Goal: Information Seeking & Learning: Learn about a topic

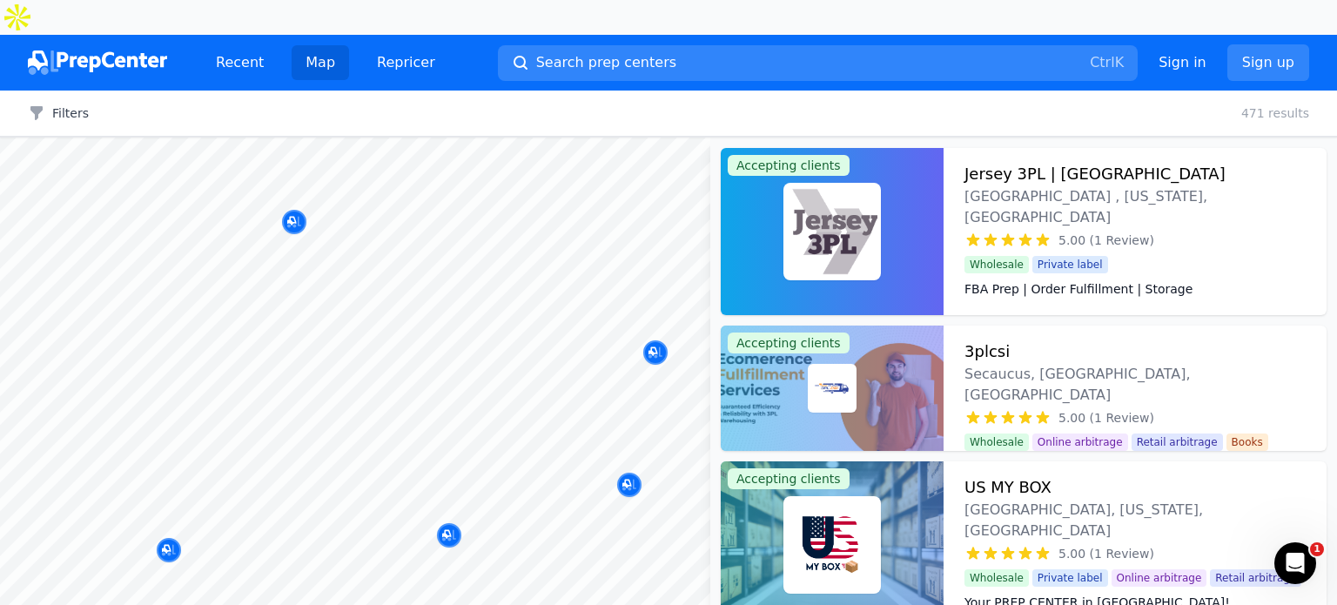
scroll to position [87, 0]
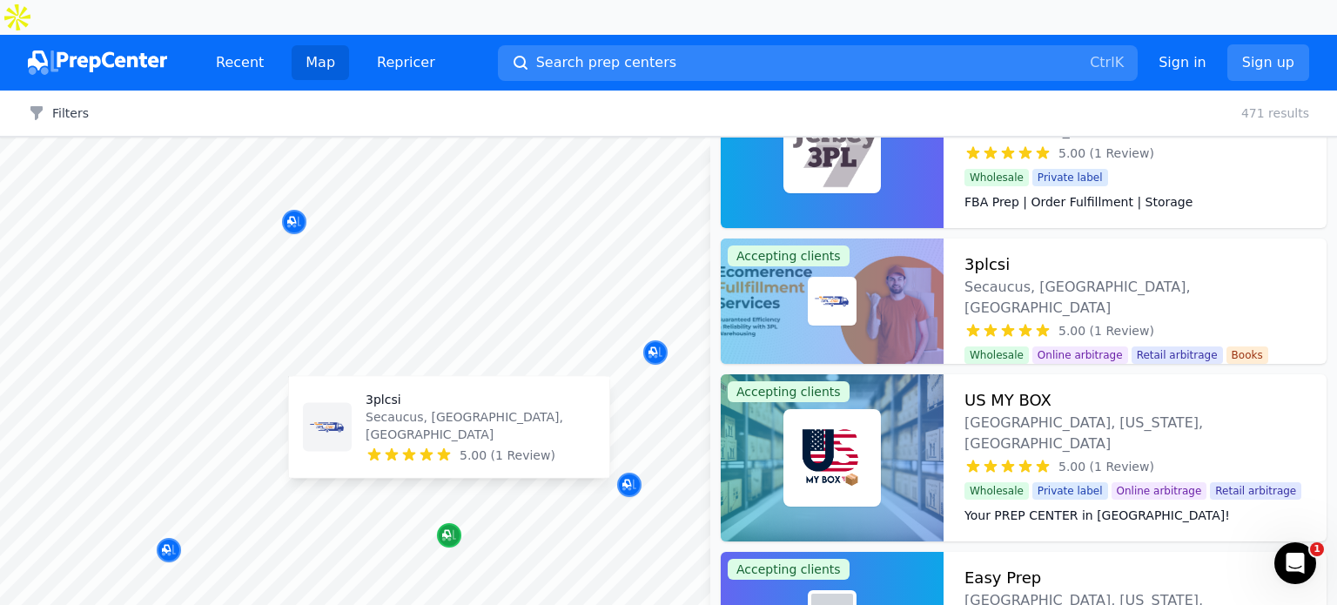
click at [453, 530] on icon "Map marker" at bounding box center [449, 535] width 14 height 11
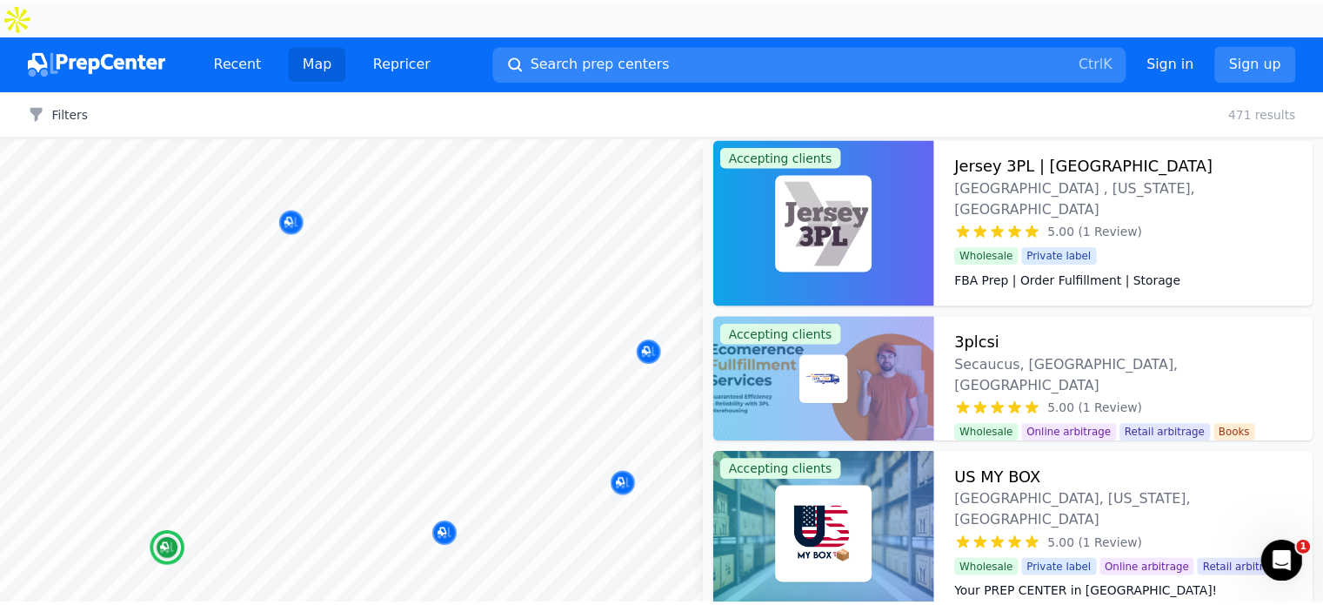
scroll to position [0, 0]
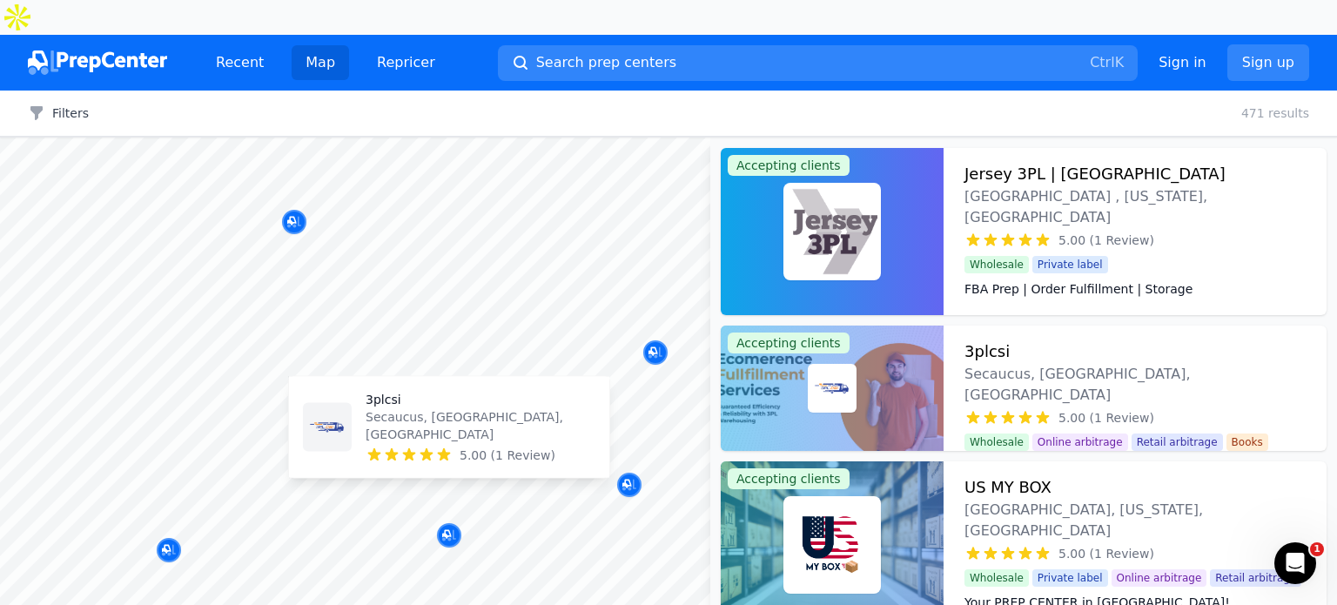
click at [411, 441] on p "Secaucus, [GEOGRAPHIC_DATA], [GEOGRAPHIC_DATA]" at bounding box center [480, 425] width 230 height 35
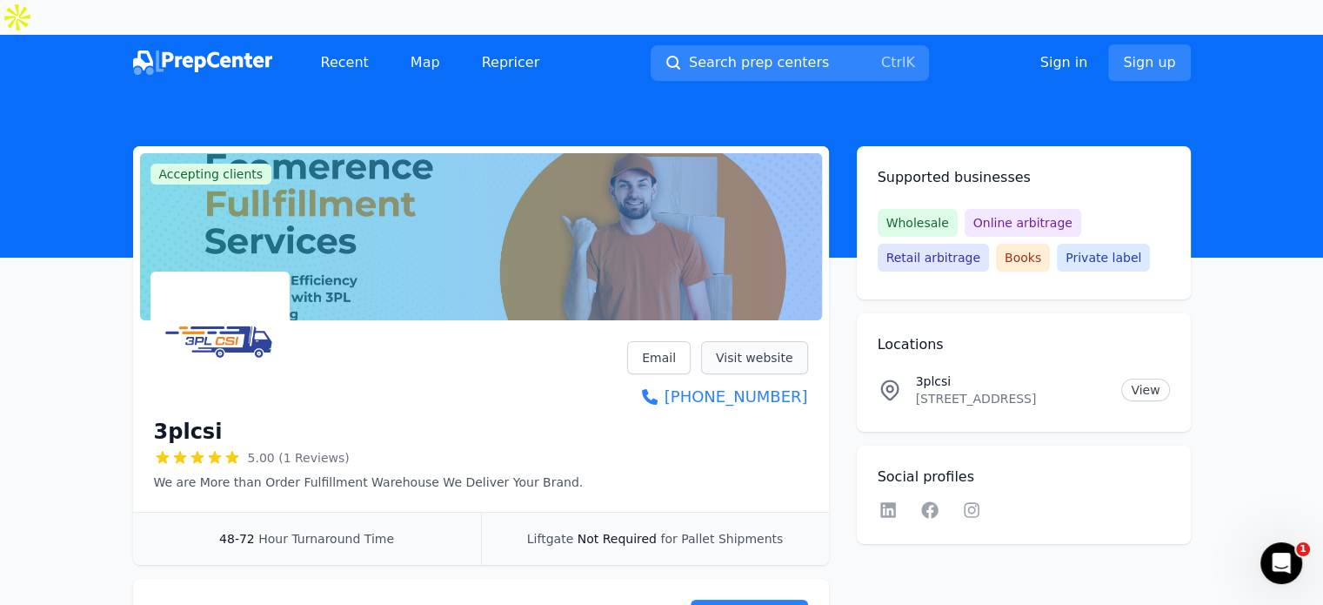
click at [755, 341] on link "Visit website" at bounding box center [754, 357] width 107 height 33
drag, startPoint x: 837, startPoint y: 18, endPoint x: 848, endPoint y: 12, distance: 12.8
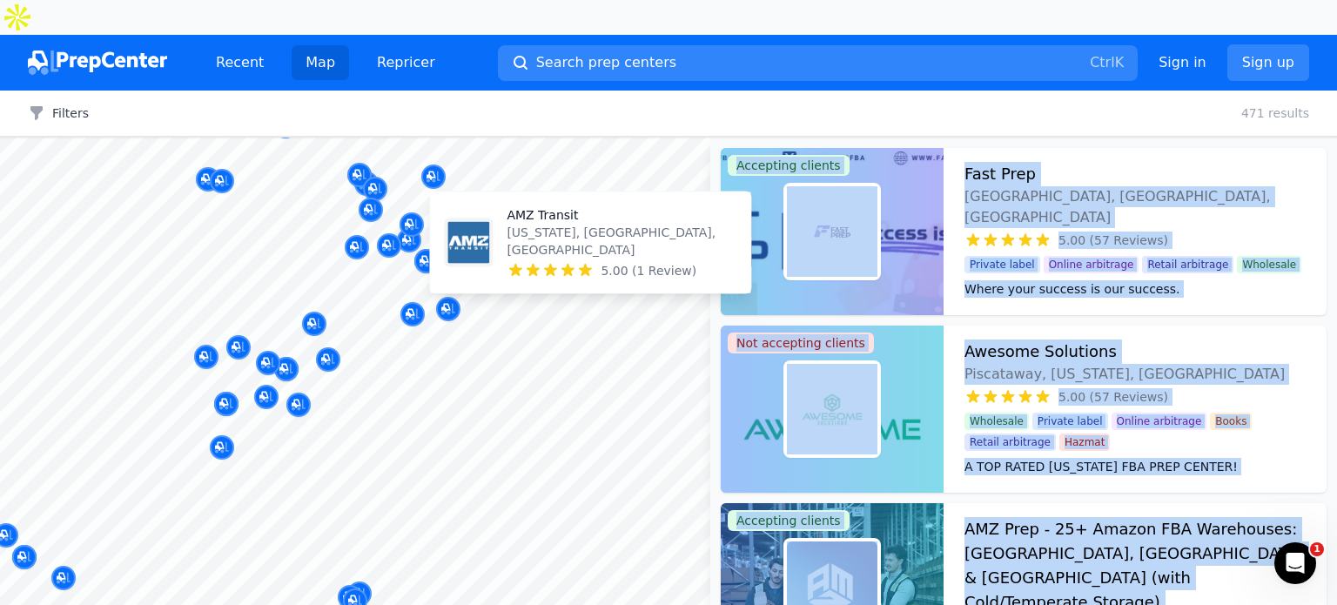
click at [595, 448] on body "Recent Map Repricer Search prep centers Ctrl K Open main menu Sign in Sign up F…" at bounding box center [668, 302] width 1337 height 605
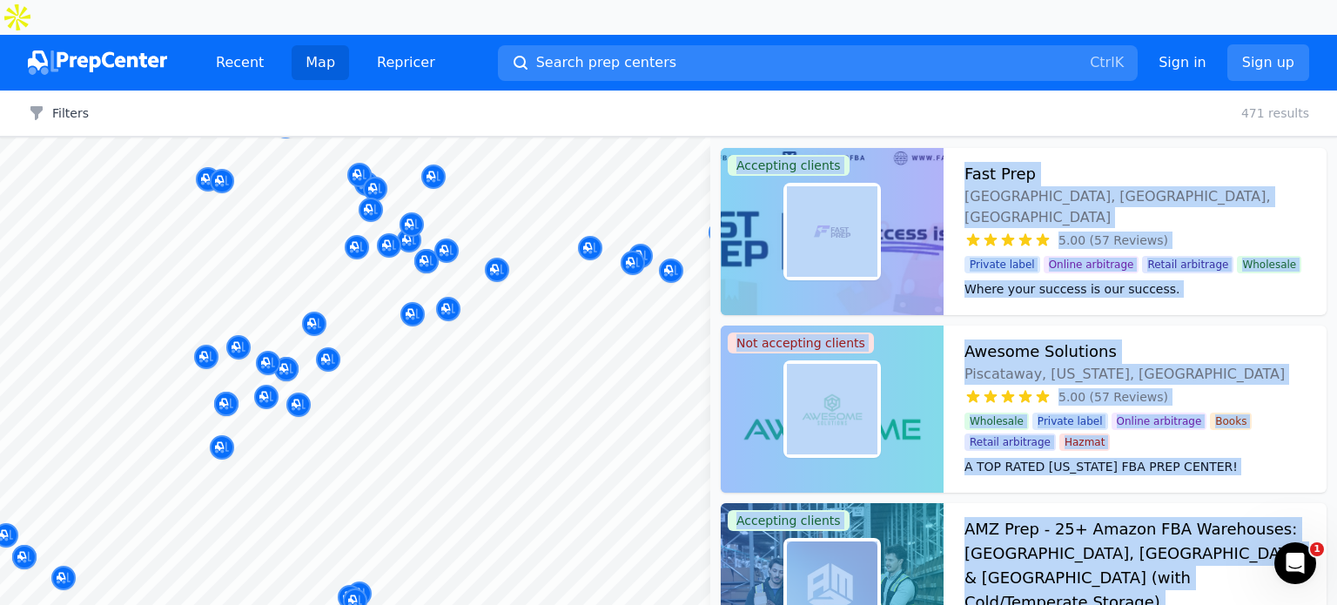
click at [544, 366] on body "Recent Map Repricer Search prep centers Ctrl K Open main menu Sign in Sign up F…" at bounding box center [668, 302] width 1337 height 605
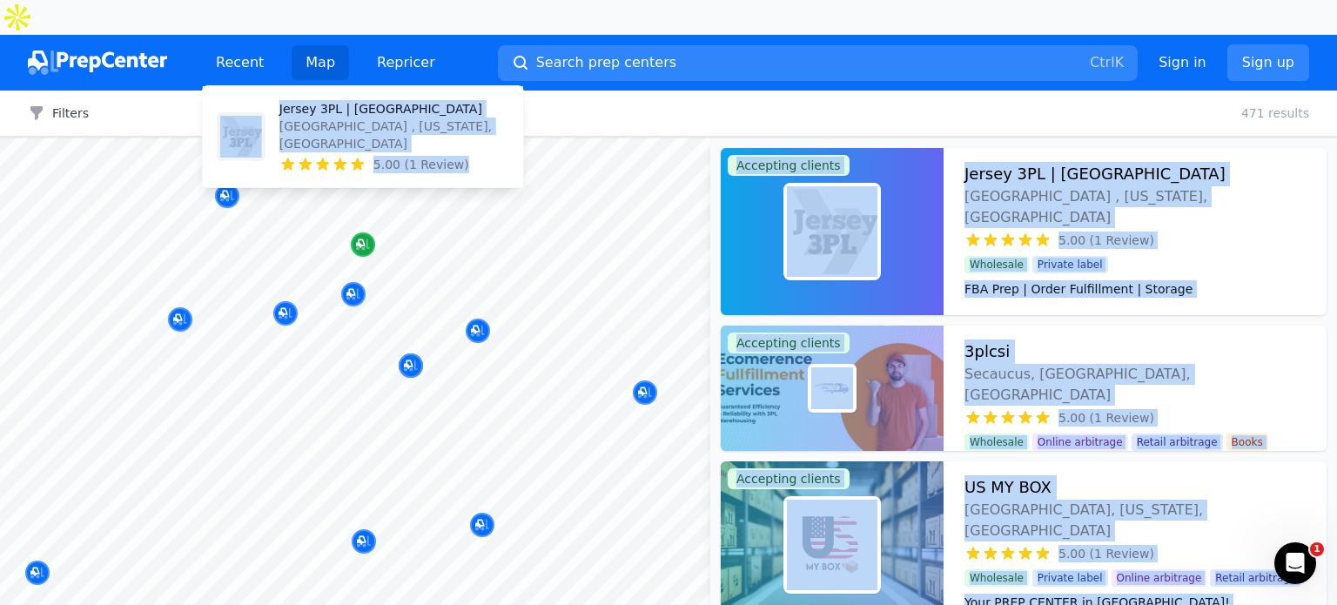
click at [365, 236] on icon "Map marker" at bounding box center [363, 244] width 14 height 17
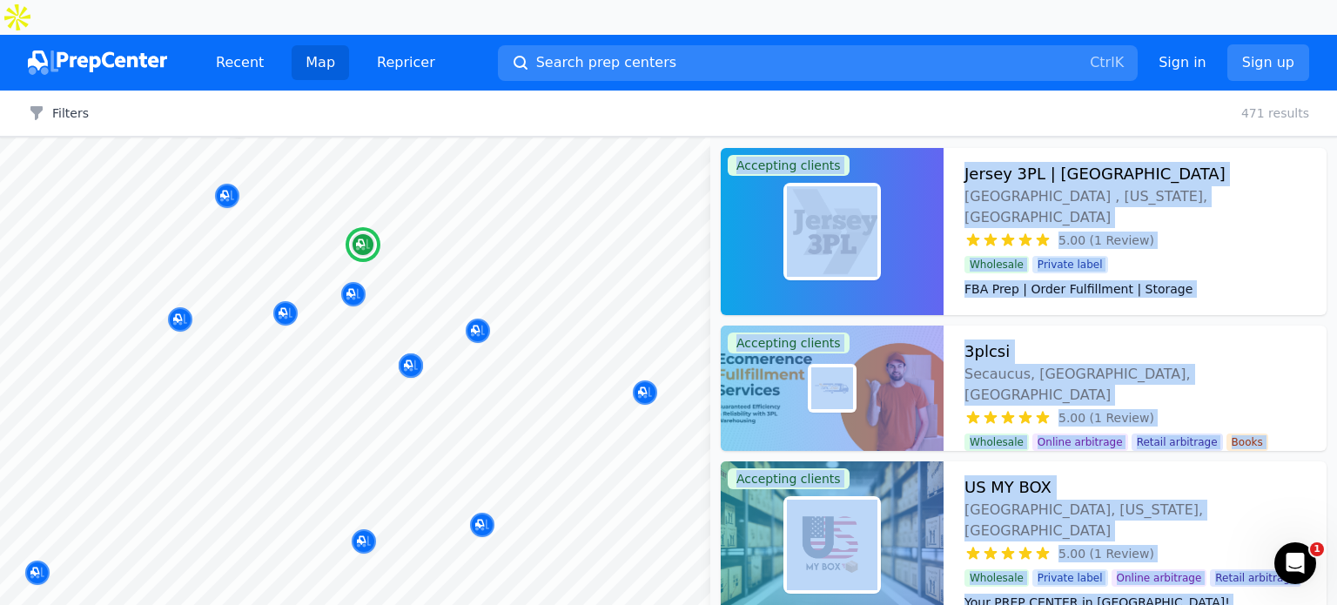
click at [1004, 162] on h3 "Jersey 3PL | [GEOGRAPHIC_DATA]" at bounding box center [1094, 174] width 261 height 24
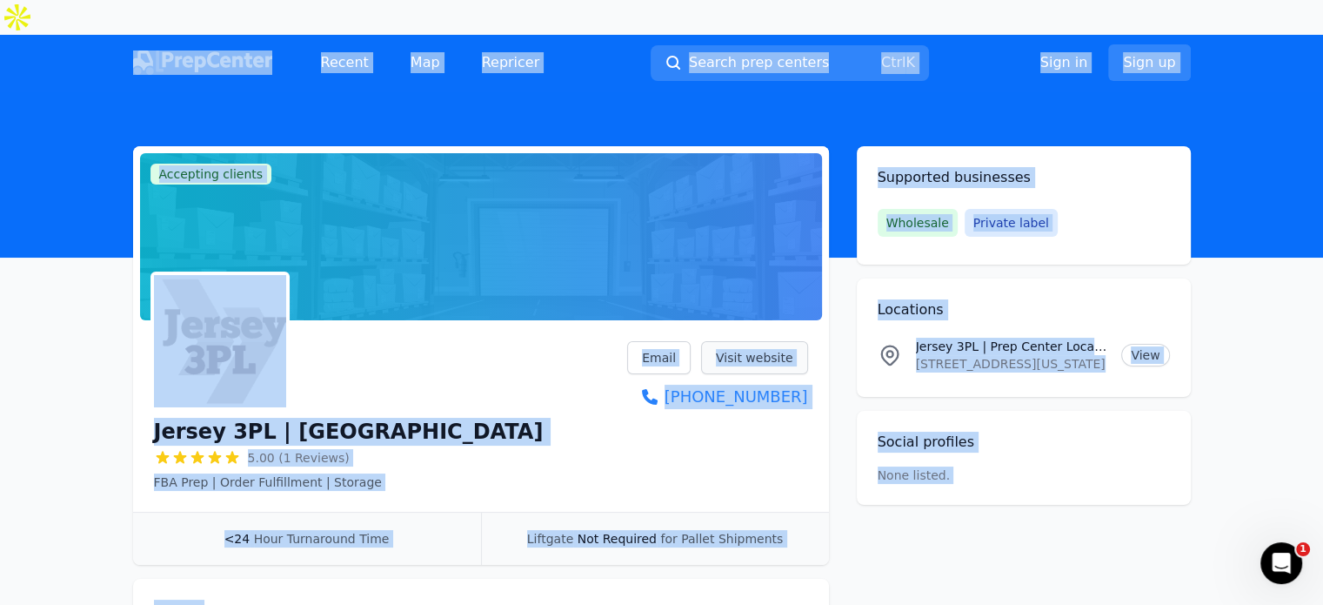
click at [769, 341] on link "Visit website" at bounding box center [754, 357] width 107 height 33
click at [49, 326] on main "Accepting clients Claim business Jersey 3PL | Prep Center 5.00 (1 Reviews) FBA …" at bounding box center [661, 535] width 1323 height 779
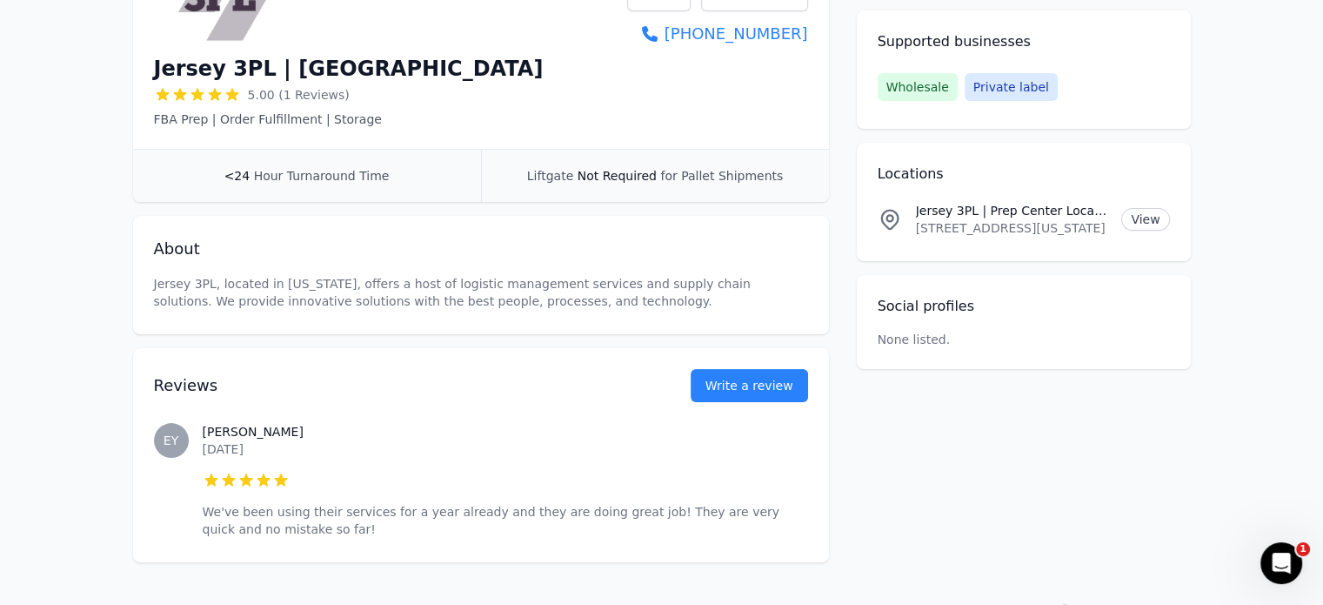
scroll to position [389, 0]
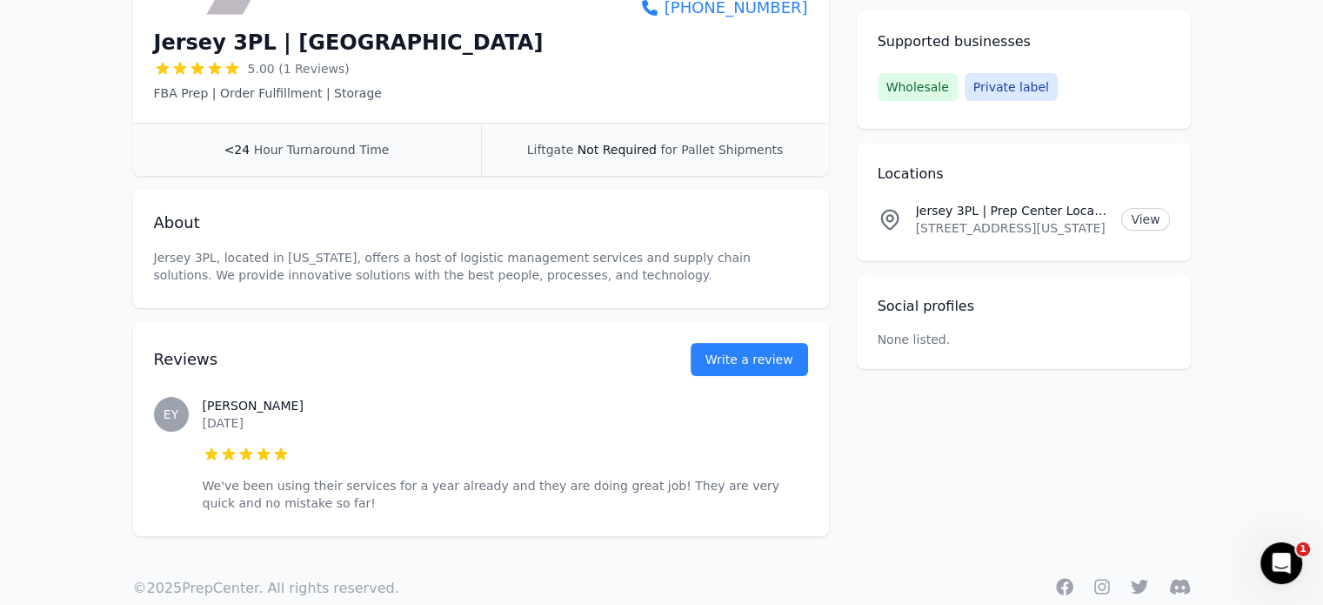
click at [227, 477] on p "We've been using their services for a year already and they are doing great job…" at bounding box center [506, 494] width 606 height 35
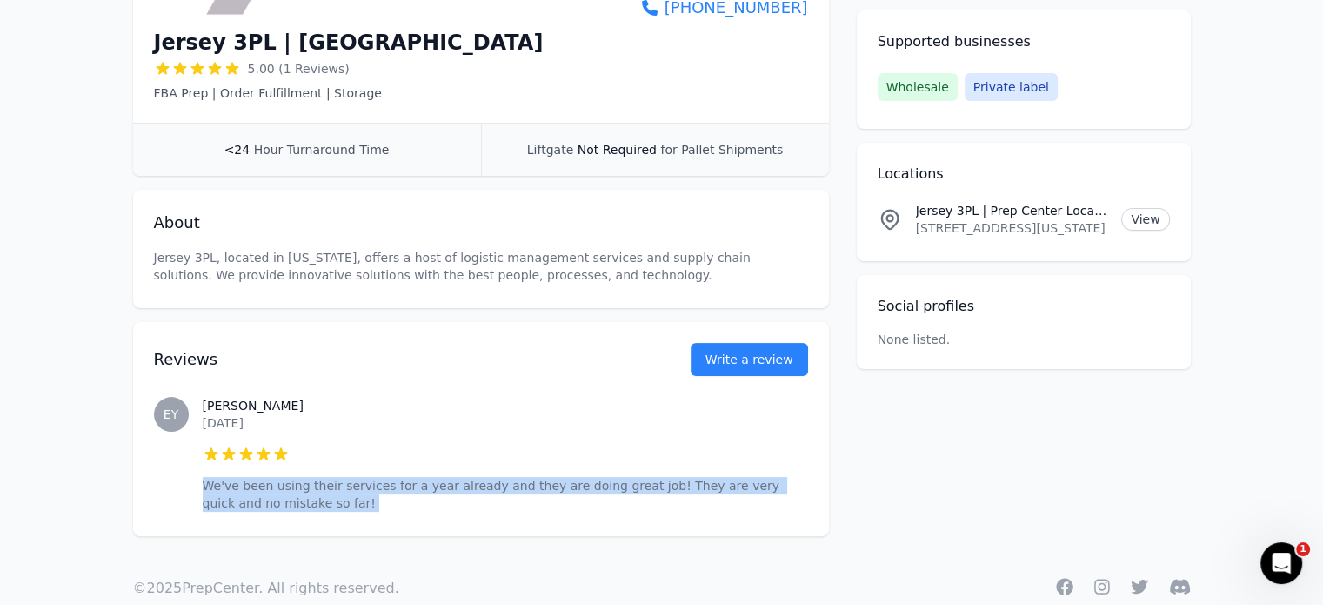
click at [227, 477] on p "We've been using their services for a year already and they are doing great job…" at bounding box center [506, 494] width 606 height 35
click at [310, 438] on div "[PERSON_NAME] [DATE] 5 out of 5 stars We've been using their services for a yea…" at bounding box center [506, 454] width 606 height 184
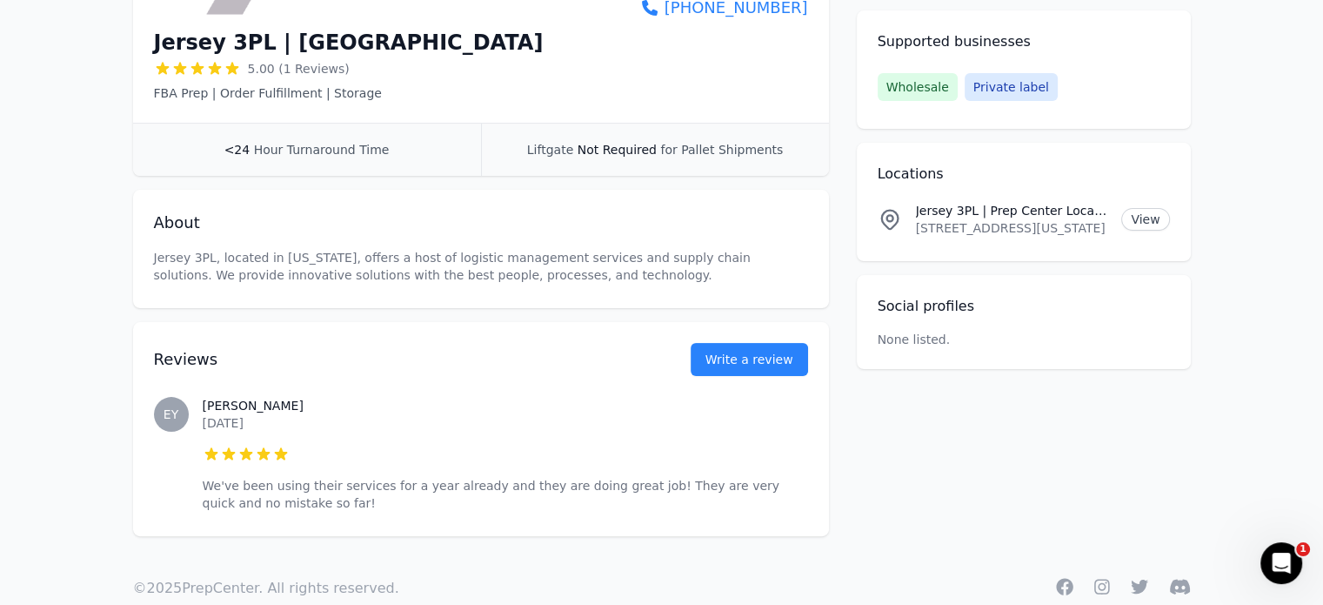
click at [267, 440] on div "[PERSON_NAME] [DATE] 5 out of 5 stars We've been using their services for a yea…" at bounding box center [506, 454] width 606 height 184
click at [317, 477] on p "We've been using their services for a year already and they are doing great job…" at bounding box center [506, 494] width 606 height 35
click at [316, 477] on p "We've been using their services for a year already and they are doing great job…" at bounding box center [506, 494] width 606 height 35
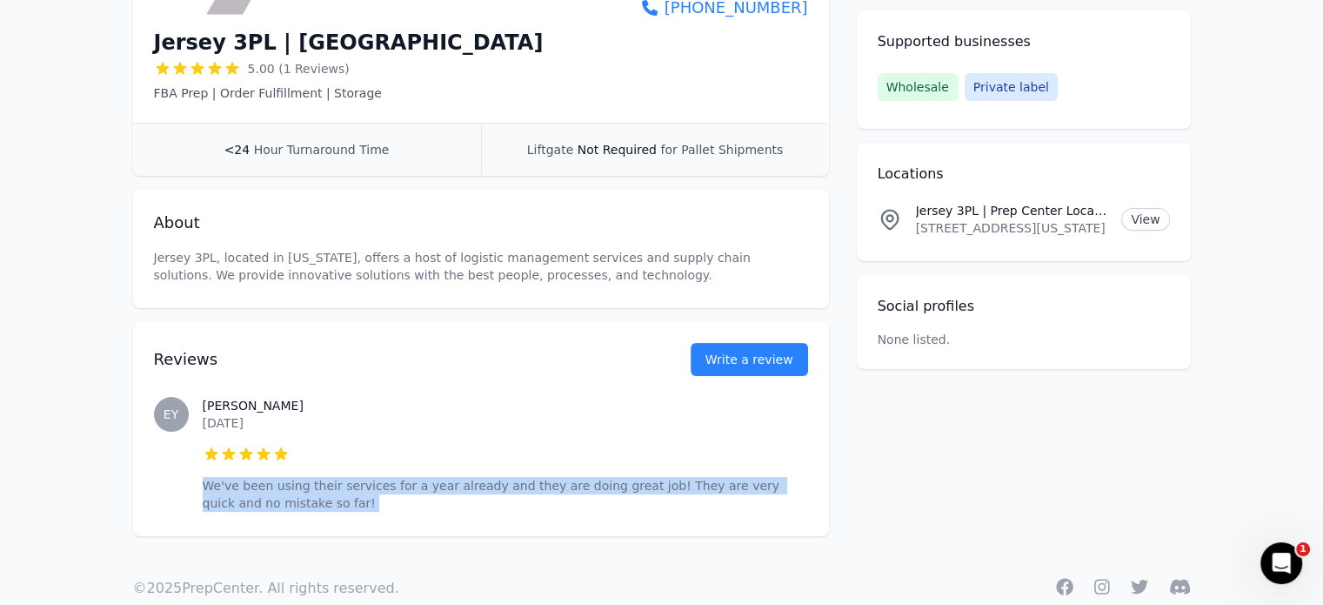
click at [316, 477] on p "We've been using their services for a year already and they are doing great job…" at bounding box center [506, 494] width 606 height 35
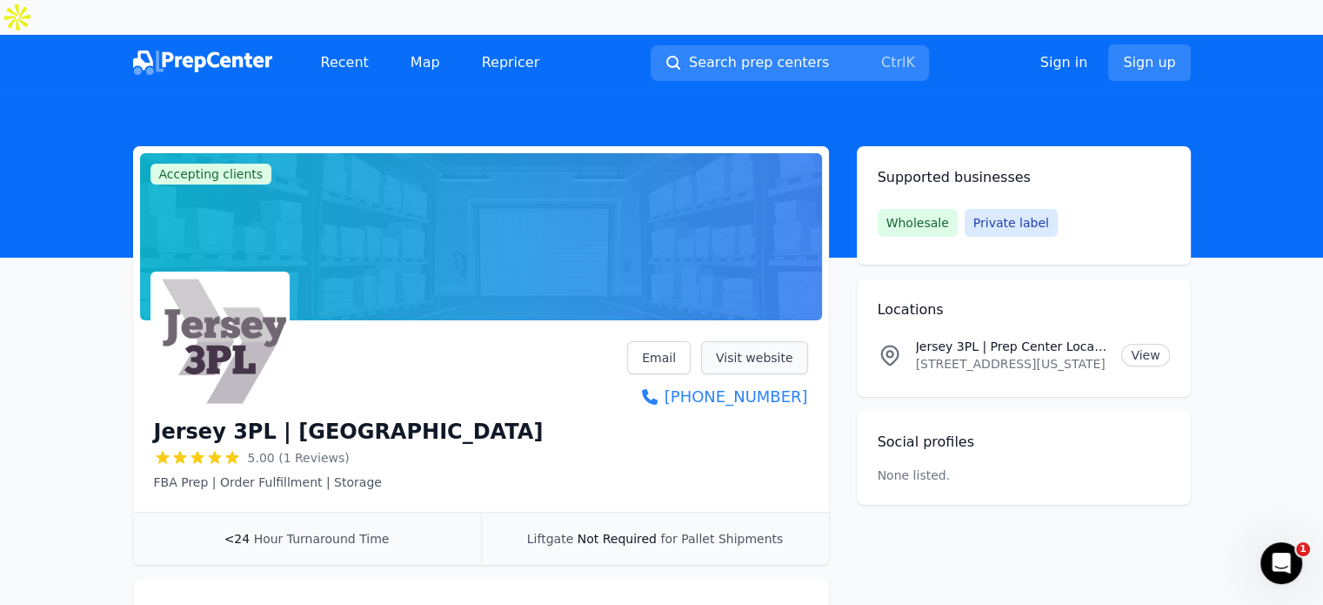
click at [748, 341] on link "Visit website" at bounding box center [754, 357] width 107 height 33
